Goal: Consume media (video, audio)

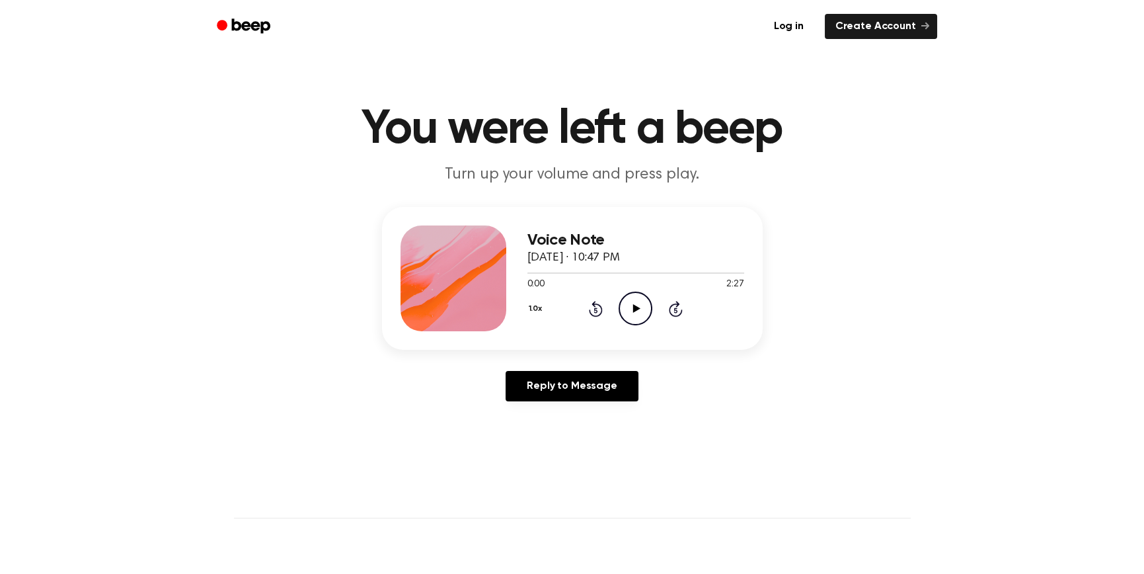
click at [630, 307] on icon "Play Audio" at bounding box center [635, 308] width 34 height 34
click at [636, 313] on icon "Play Audio" at bounding box center [635, 308] width 34 height 34
